Goal: Task Accomplishment & Management: Manage account settings

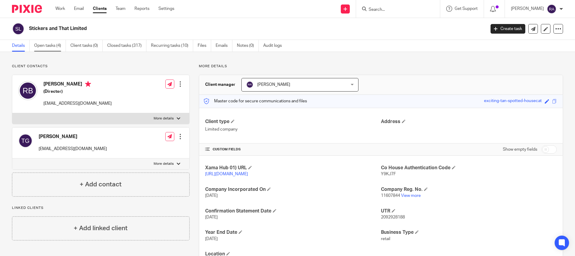
click at [52, 45] on link "Open tasks (4)" at bounding box center [50, 46] width 32 height 12
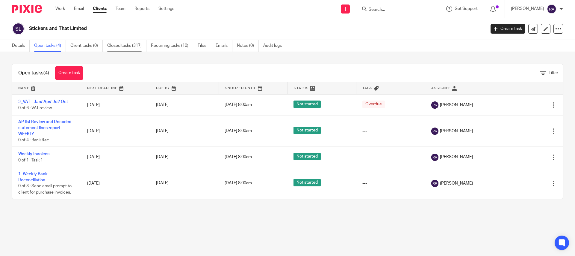
click at [123, 45] on link "Closed tasks (317)" at bounding box center [126, 46] width 39 height 12
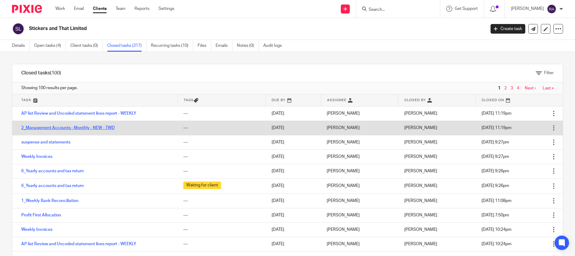
click at [85, 126] on link "2_Management Accounts - Monthly - NEW - TWD" at bounding box center [68, 128] width 94 height 4
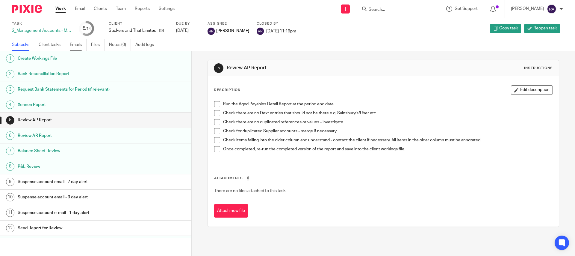
click at [75, 45] on link "Emails" at bounding box center [78, 45] width 17 height 12
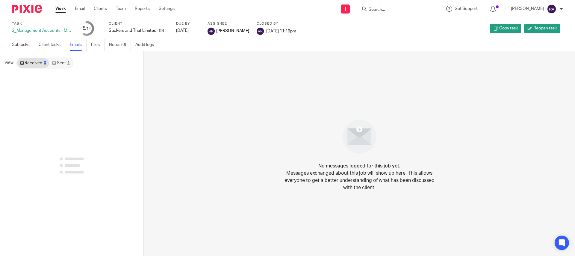
click at [60, 66] on link "Sent 1" at bounding box center [60, 63] width 23 height 10
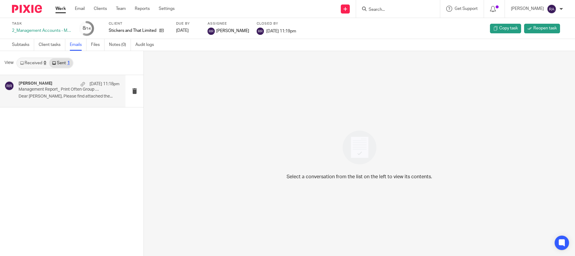
click at [57, 84] on div "Ronna Raymundo 15 Aug 11:18pm" at bounding box center [69, 84] width 101 height 6
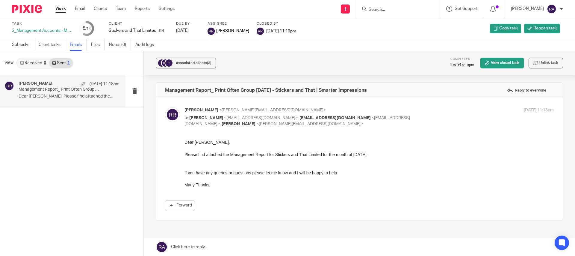
click at [386, 7] on input "Search" at bounding box center [395, 9] width 54 height 5
type input "jma"
click at [406, 22] on link at bounding box center [418, 26] width 103 height 14
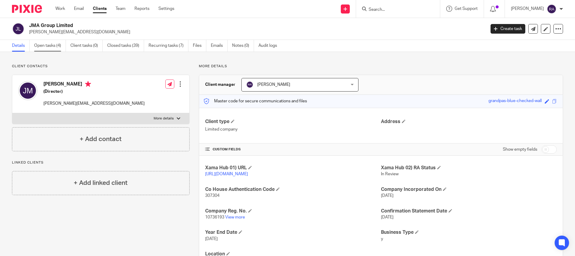
click at [51, 46] on link "Open tasks (4)" at bounding box center [50, 46] width 32 height 12
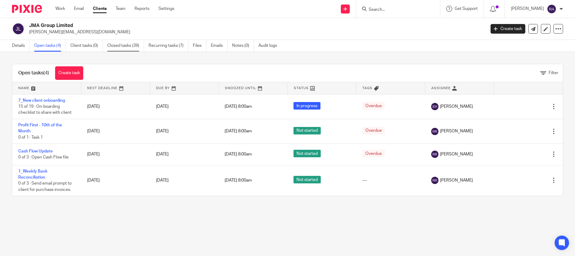
click at [133, 46] on link "Closed tasks (39)" at bounding box center [125, 46] width 37 height 12
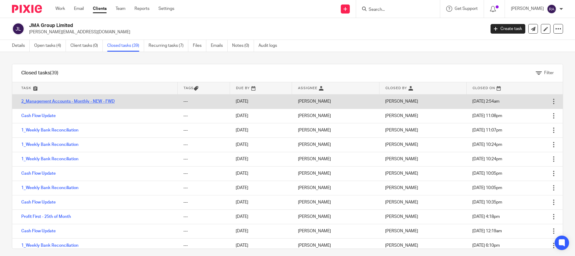
click at [57, 100] on link "2_Management Accounts - Monthly - NEW - FWD" at bounding box center [68, 101] width 94 height 4
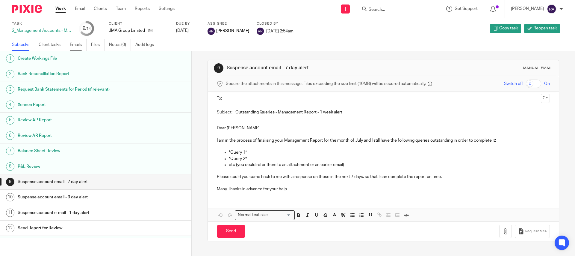
click at [75, 45] on link "Emails" at bounding box center [78, 45] width 17 height 12
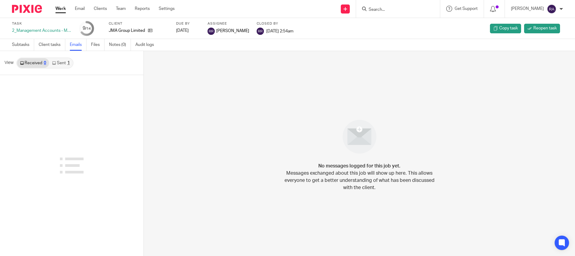
click at [55, 65] on link "Sent 1" at bounding box center [60, 63] width 23 height 10
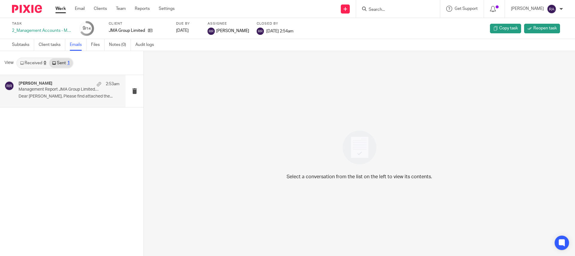
click at [67, 90] on p "Management Report JMA Group Limited [DATE]" at bounding box center [59, 89] width 81 height 5
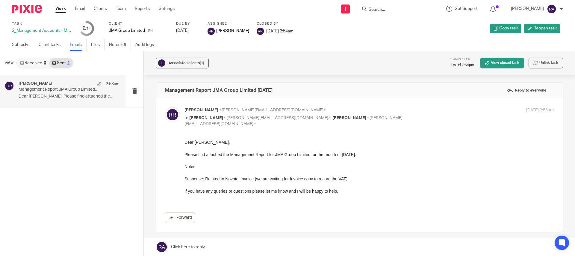
click at [389, 7] on input "Search" at bounding box center [395, 9] width 54 height 5
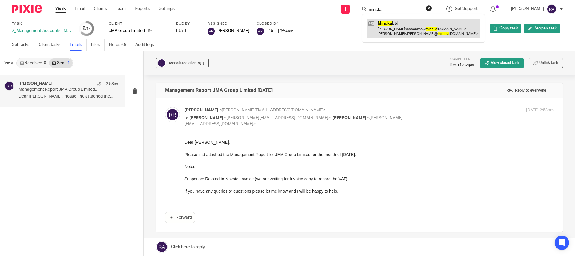
type input "mincka"
click at [391, 25] on link at bounding box center [423, 28] width 113 height 19
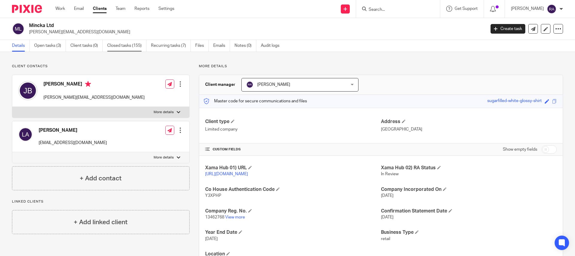
click at [115, 40] on link "Closed tasks (155)" at bounding box center [126, 46] width 39 height 12
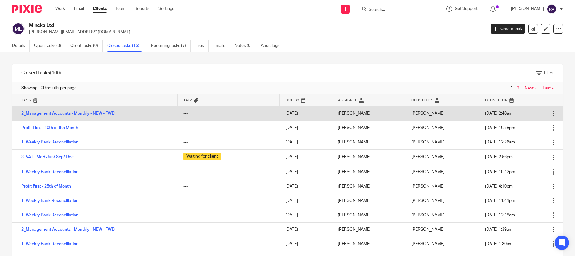
click at [86, 111] on link "2_Management Accounts - Monthly - NEW - FWD" at bounding box center [68, 113] width 94 height 4
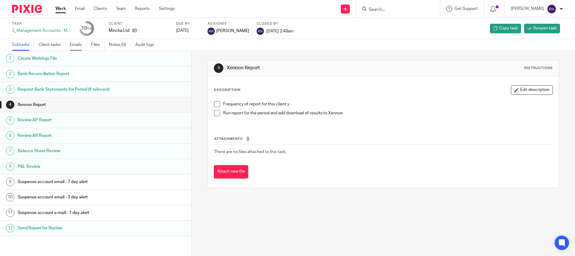
click at [78, 46] on link "Emails" at bounding box center [78, 45] width 17 height 12
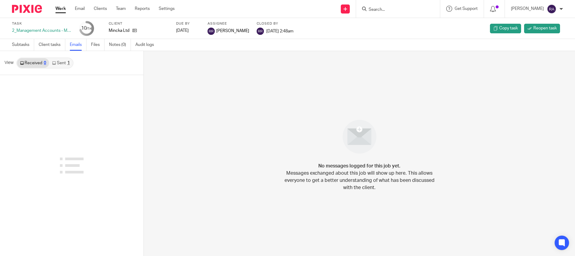
click at [64, 66] on link "Sent 1" at bounding box center [60, 63] width 23 height 10
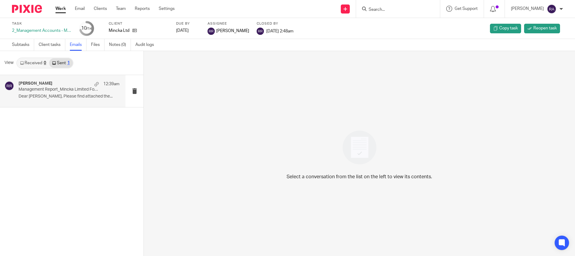
click at [60, 87] on p "Management Report_Mincka Limited For the month ended 30 July 2025" at bounding box center [59, 89] width 81 height 5
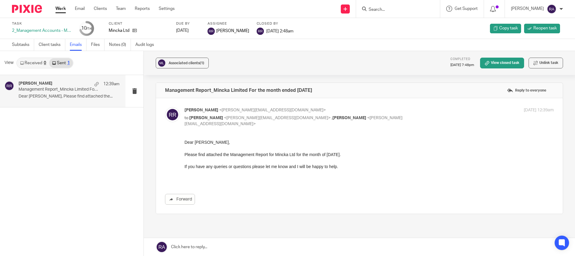
click at [398, 9] on input "Search" at bounding box center [395, 9] width 54 height 5
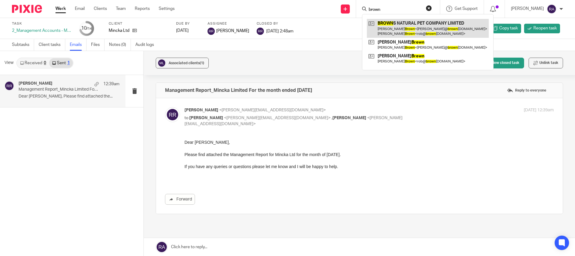
type input "brown"
click at [398, 28] on link at bounding box center [428, 28] width 122 height 19
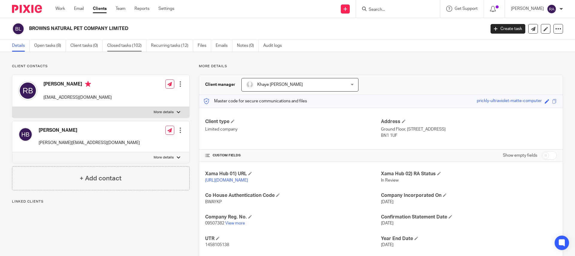
click at [115, 46] on link "Closed tasks (102)" at bounding box center [126, 46] width 39 height 12
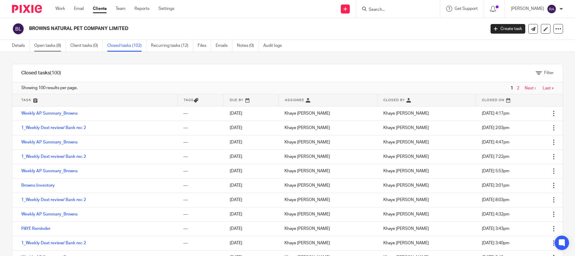
click at [53, 46] on link "Open tasks (8)" at bounding box center [50, 46] width 32 height 12
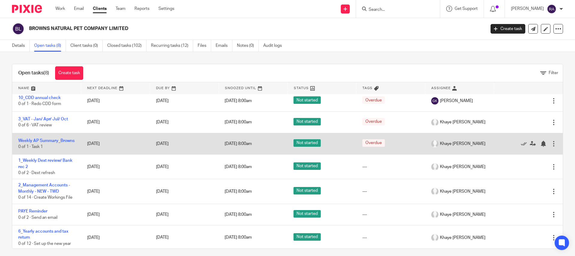
scroll to position [33, 0]
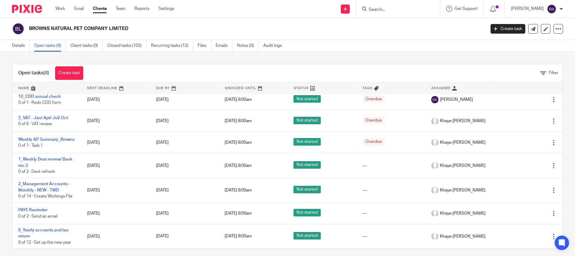
click at [395, 8] on input "Search" at bounding box center [395, 9] width 54 height 5
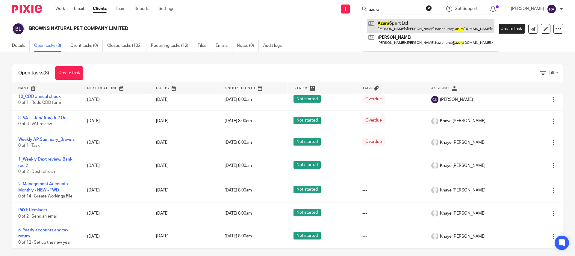
type input "azura"
click at [402, 22] on link at bounding box center [431, 26] width 128 height 14
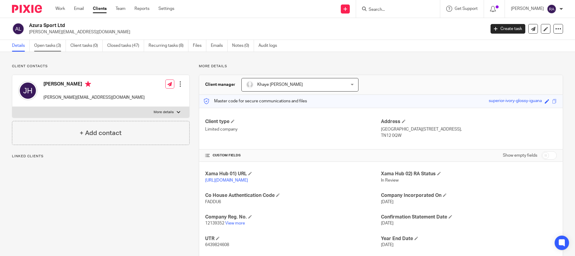
click at [58, 47] on link "Open tasks (3)" at bounding box center [50, 46] width 32 height 12
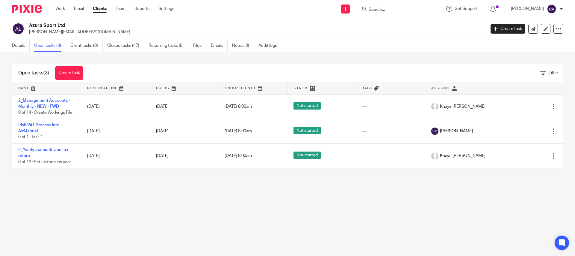
click at [392, 9] on input "Search" at bounding box center [395, 9] width 54 height 5
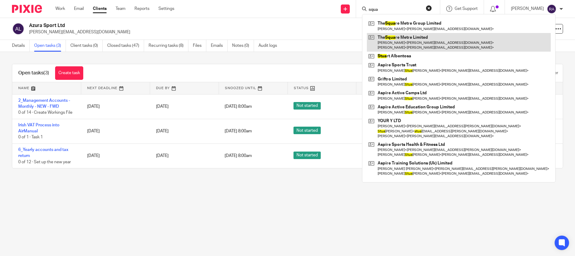
type input "squa"
click at [403, 40] on link at bounding box center [459, 42] width 184 height 19
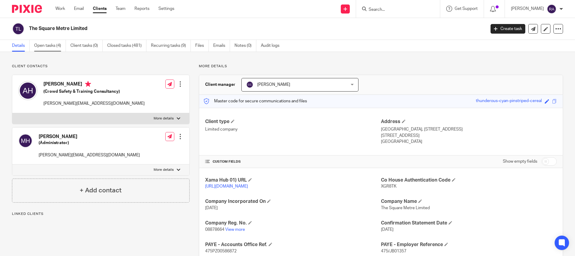
click at [55, 47] on link "Open tasks (4)" at bounding box center [50, 46] width 32 height 12
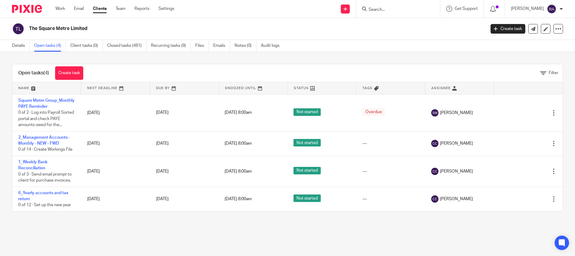
click at [396, 7] on input "Search" at bounding box center [395, 9] width 54 height 5
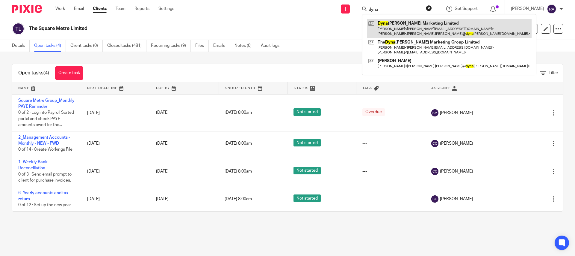
type input "dyna"
click at [408, 28] on link at bounding box center [449, 28] width 165 height 19
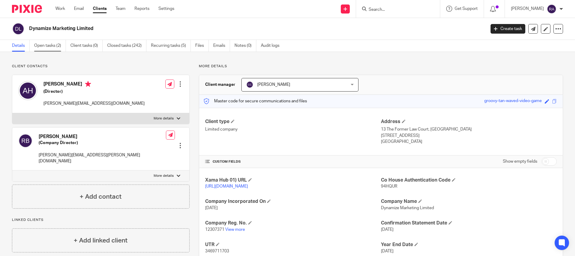
click at [46, 43] on link "Open tasks (2)" at bounding box center [50, 46] width 32 height 12
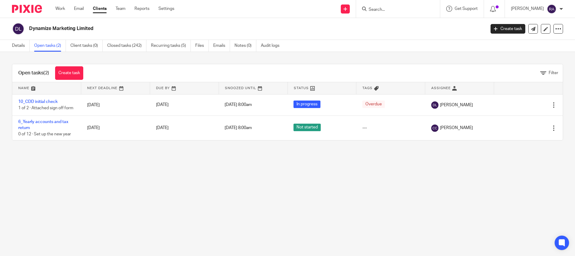
click at [171, 37] on div "Dynamize Marketing Limited Create task Update from Companies House Export data …" at bounding box center [287, 29] width 575 height 22
click at [171, 40] on link "Recurring tasks (5)" at bounding box center [171, 46] width 40 height 12
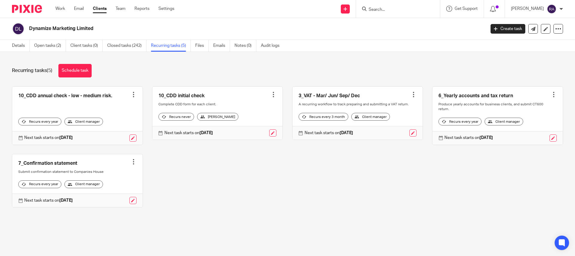
click at [131, 45] on link "Closed tasks (242)" at bounding box center [126, 46] width 39 height 12
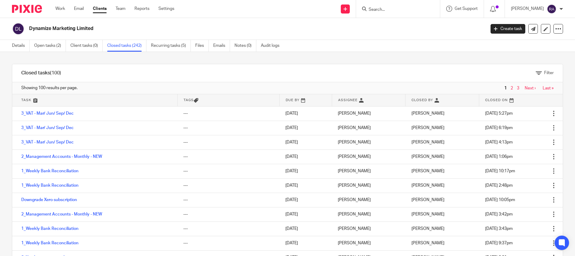
click at [383, 7] on input "Search" at bounding box center [395, 9] width 54 height 5
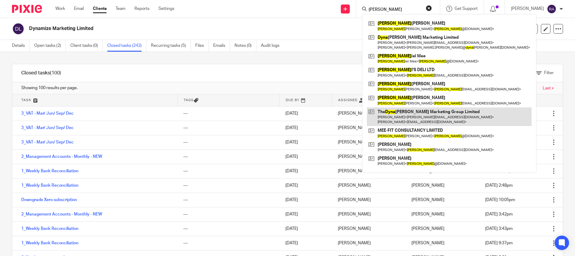
type input "dyan"
click at [440, 116] on link at bounding box center [449, 116] width 165 height 19
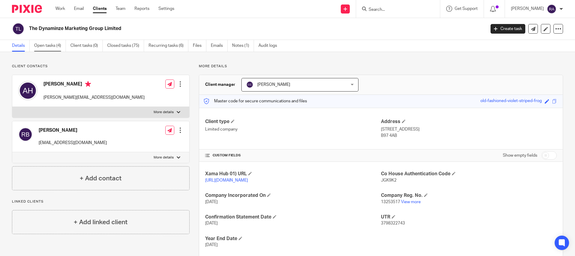
click at [52, 45] on link "Open tasks (4)" at bounding box center [50, 46] width 32 height 12
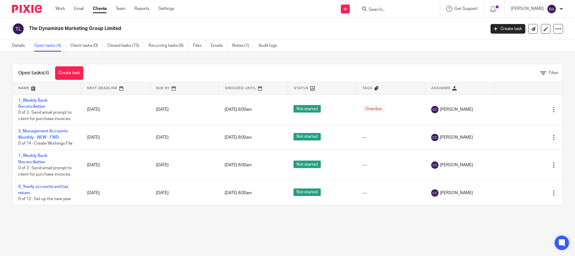
click at [391, 9] on input "Search" at bounding box center [395, 9] width 54 height 5
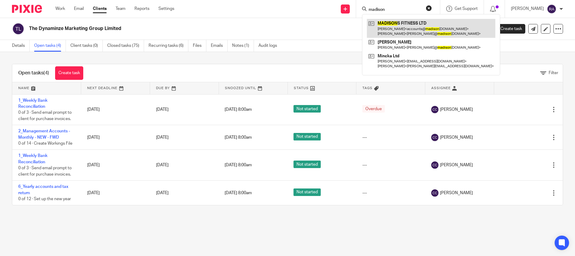
type input "madison"
click at [417, 28] on link at bounding box center [431, 28] width 129 height 19
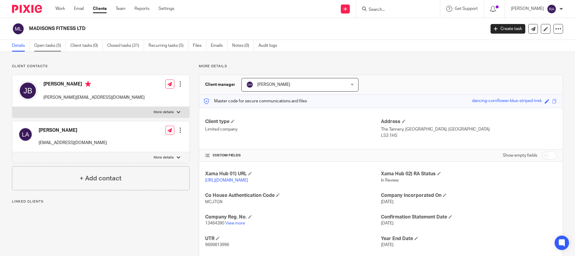
click at [57, 49] on link "Open tasks (5)" at bounding box center [50, 46] width 32 height 12
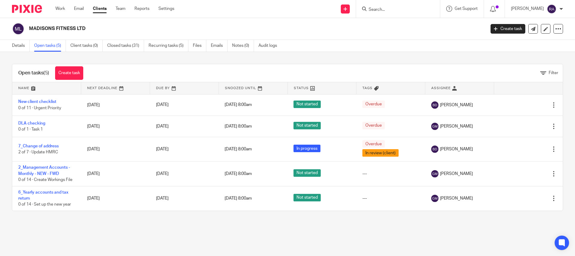
click at [384, 10] on input "Search" at bounding box center [395, 9] width 54 height 5
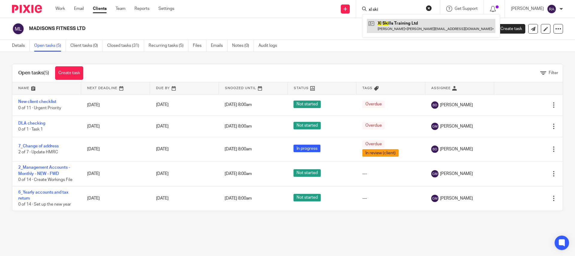
type input "xl ski"
click at [398, 28] on link at bounding box center [431, 26] width 129 height 14
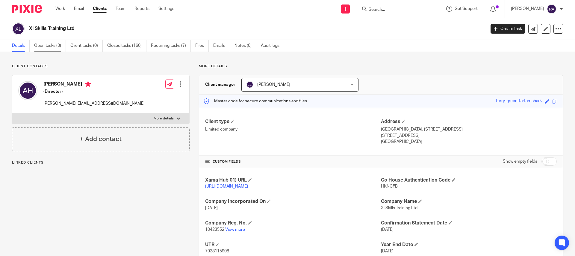
click at [51, 44] on link "Open tasks (3)" at bounding box center [50, 46] width 32 height 12
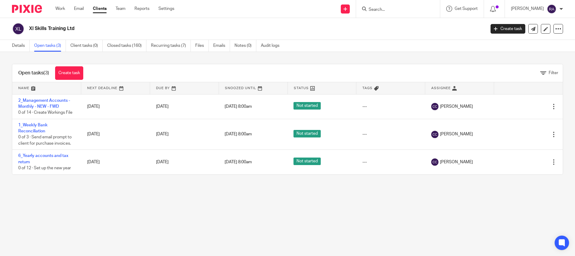
click at [391, 8] on input "Search" at bounding box center [395, 9] width 54 height 5
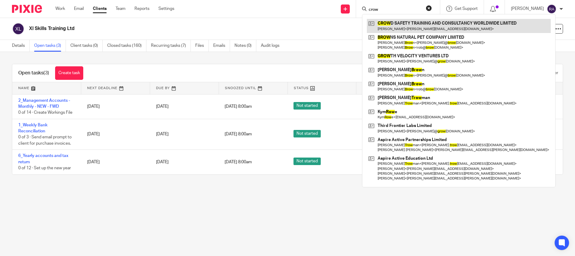
type input "crow"
click at [402, 28] on link at bounding box center [459, 26] width 184 height 14
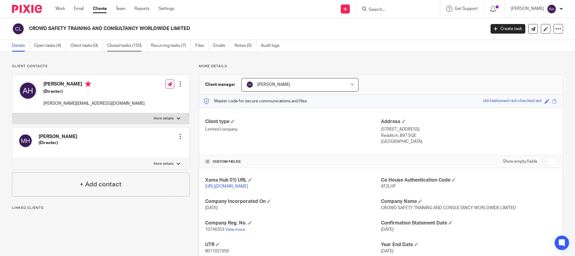
click at [125, 42] on link "Closed tasks (150)" at bounding box center [126, 46] width 39 height 12
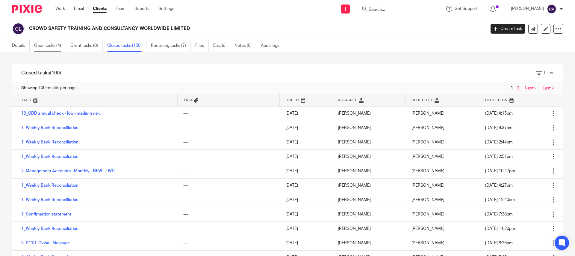
click at [46, 47] on link "Open tasks (4)" at bounding box center [50, 46] width 32 height 12
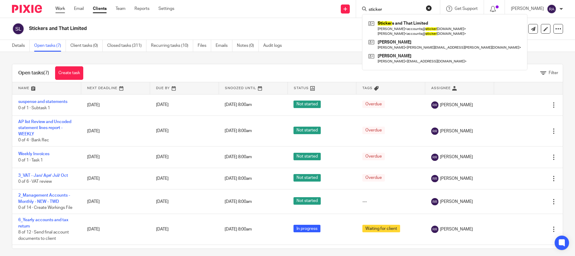
scroll to position [23, 0]
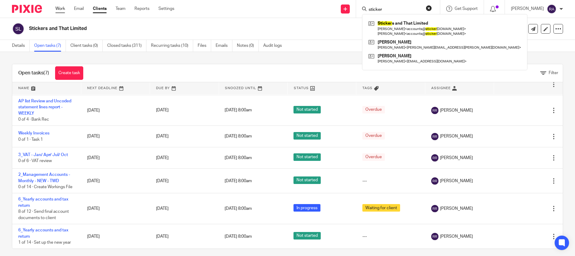
click at [62, 9] on link "Work" at bounding box center [60, 9] width 10 height 6
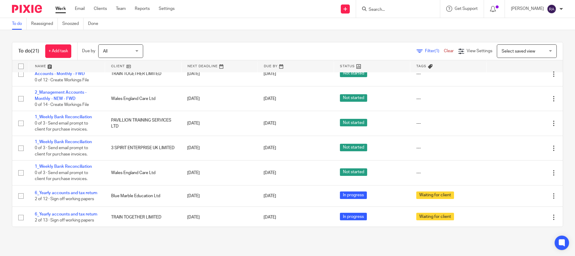
scroll to position [160, 0]
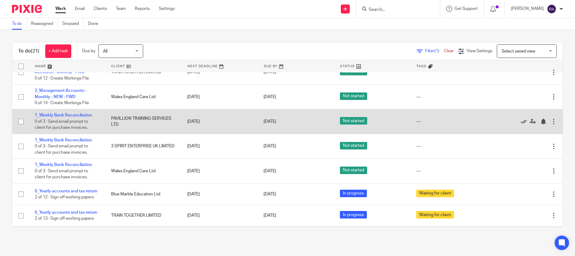
click at [523, 123] on icon at bounding box center [524, 121] width 6 height 6
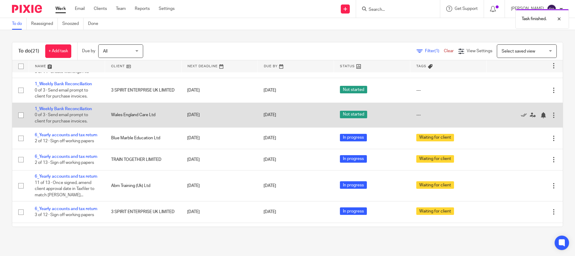
scroll to position [191, 0]
click at [524, 117] on icon at bounding box center [524, 115] width 6 height 6
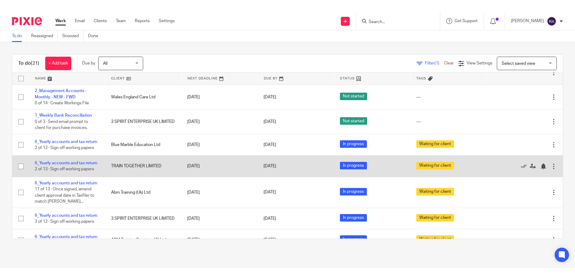
scroll to position [0, 0]
